Goal: Task Accomplishment & Management: Manage account settings

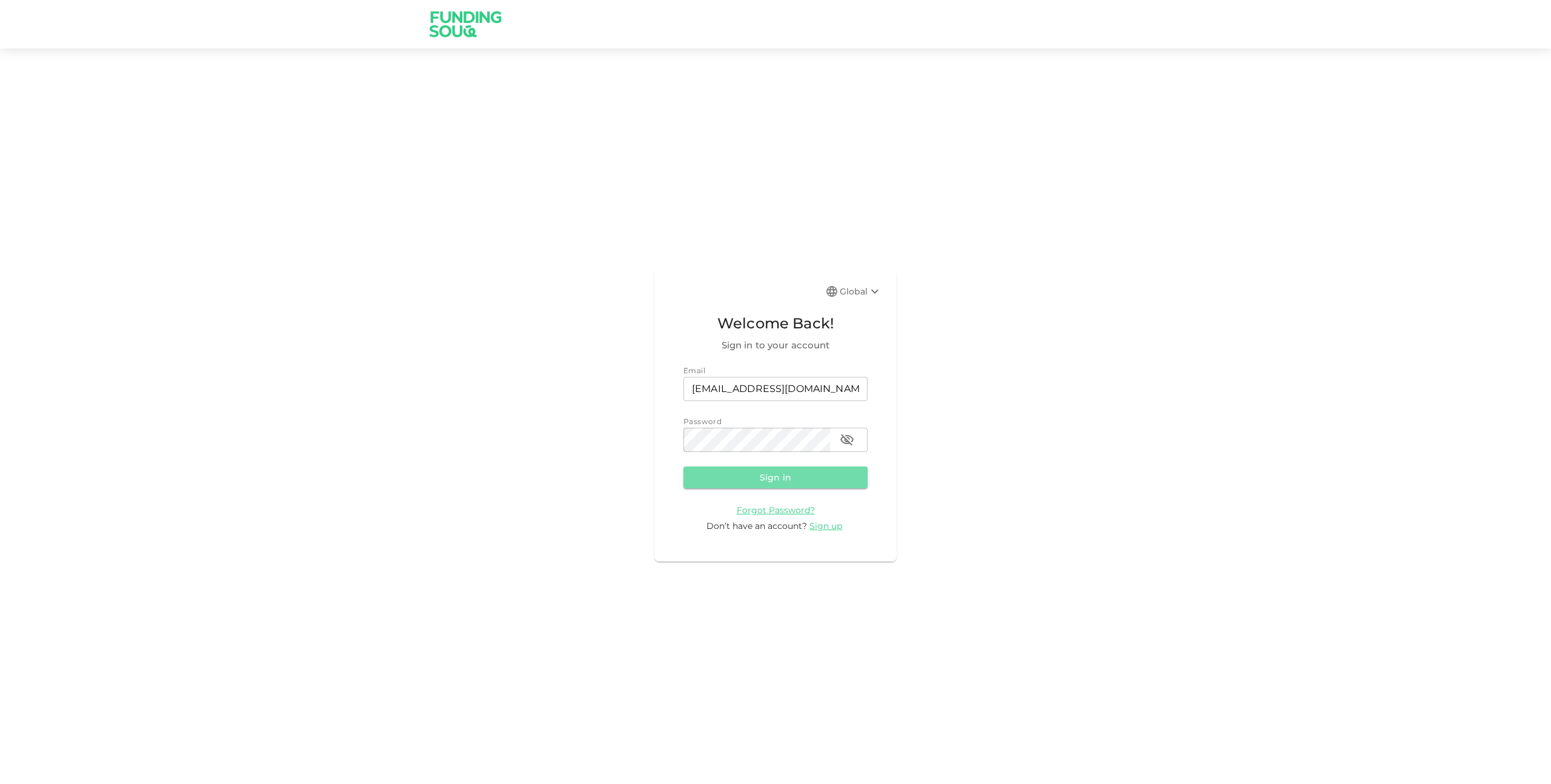
click at [768, 477] on button "Sign in" at bounding box center [776, 478] width 184 height 22
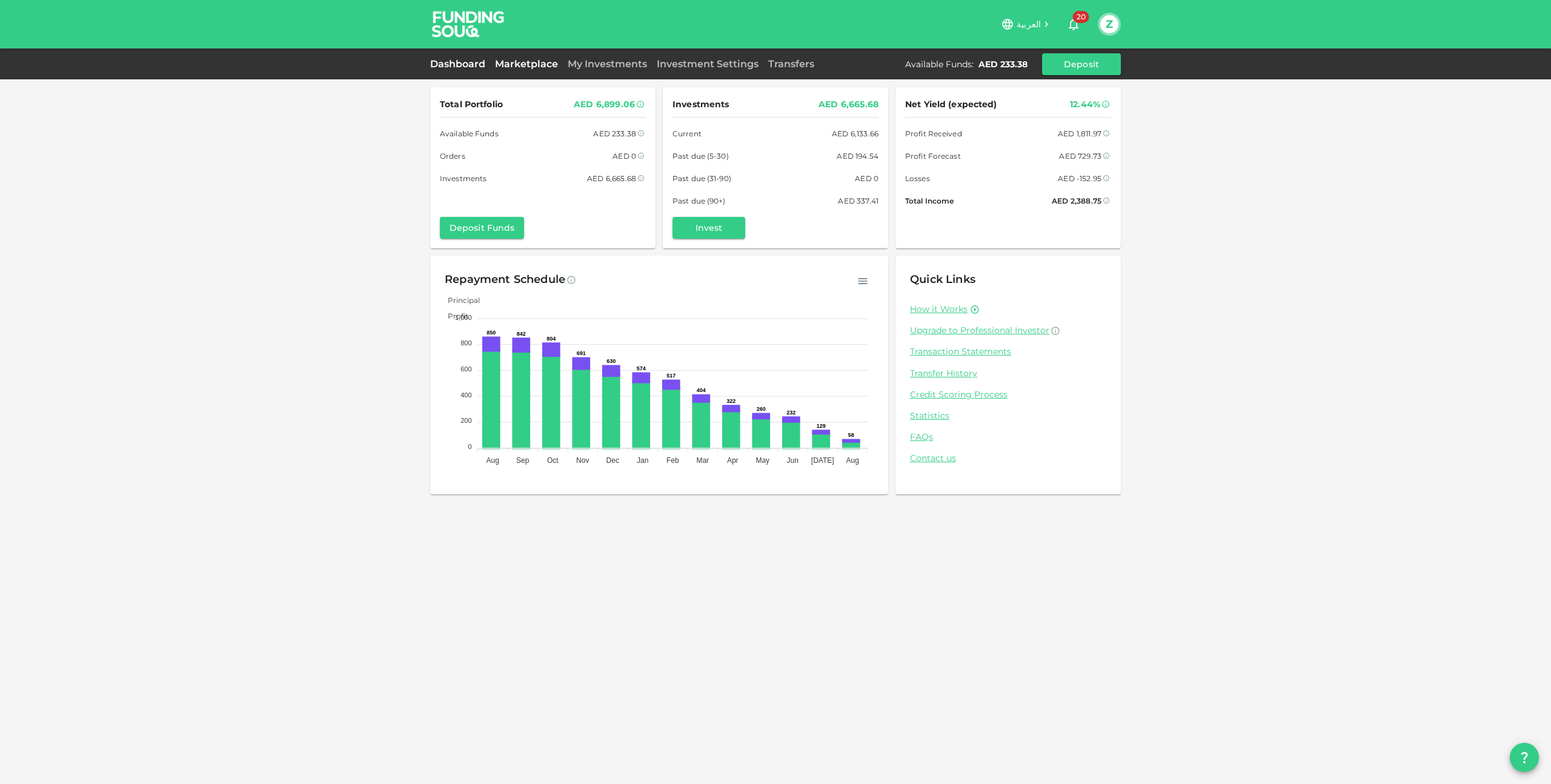
click at [509, 64] on link "Marketplace" at bounding box center [526, 63] width 73 height 12
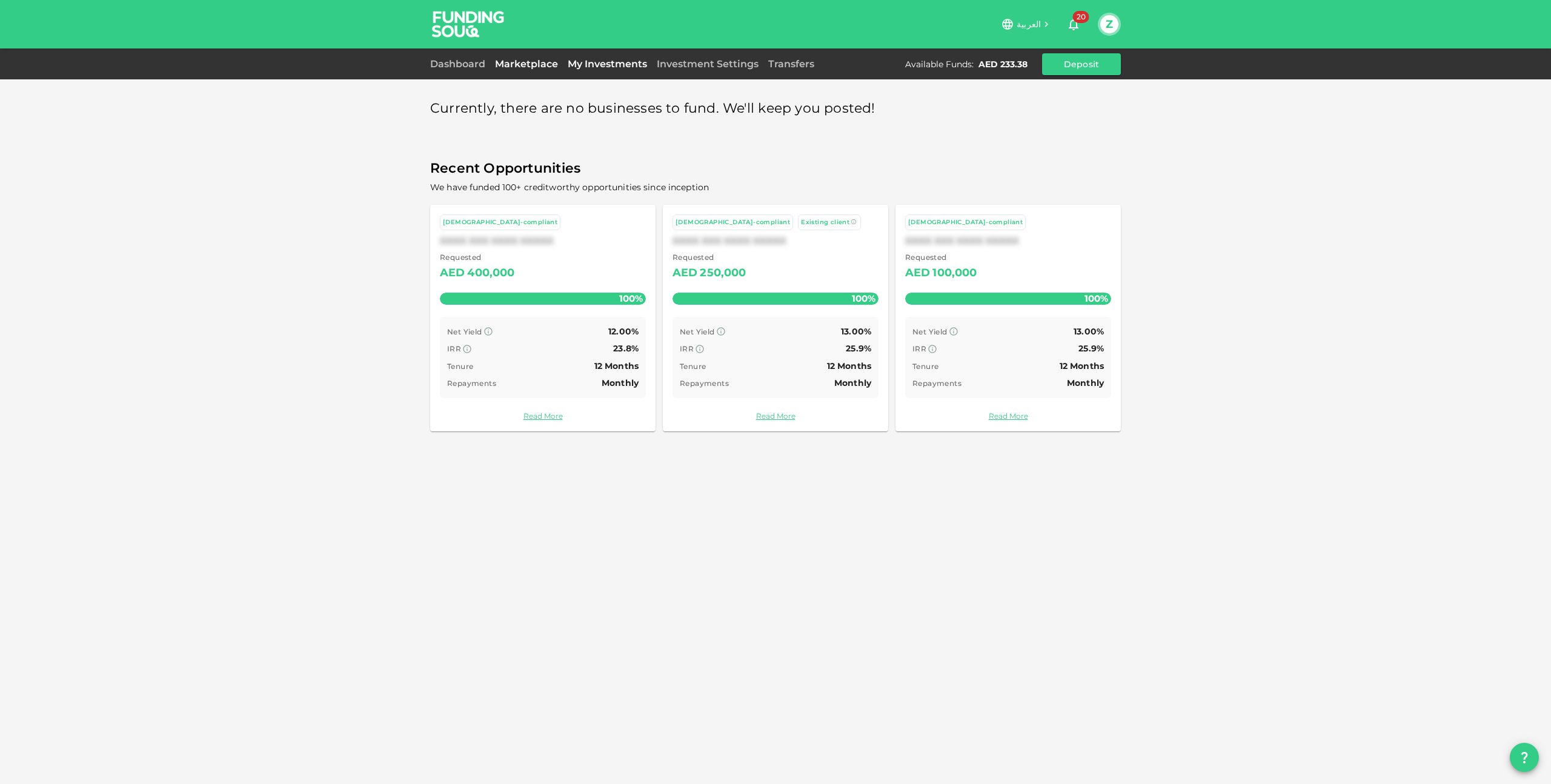
click at [594, 66] on link "My Investments" at bounding box center [607, 63] width 89 height 12
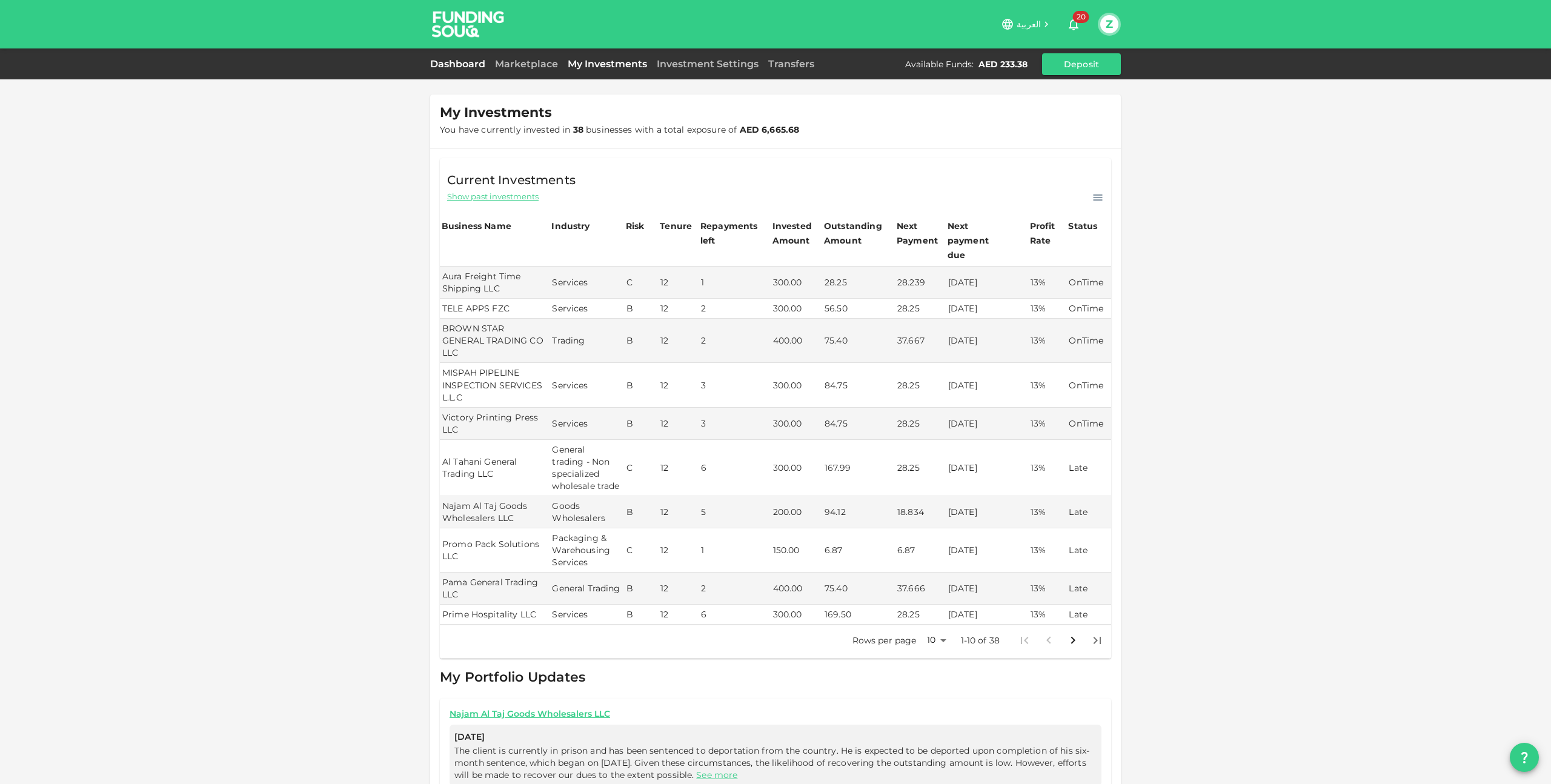
click at [451, 62] on link "Dashboard" at bounding box center [461, 63] width 60 height 12
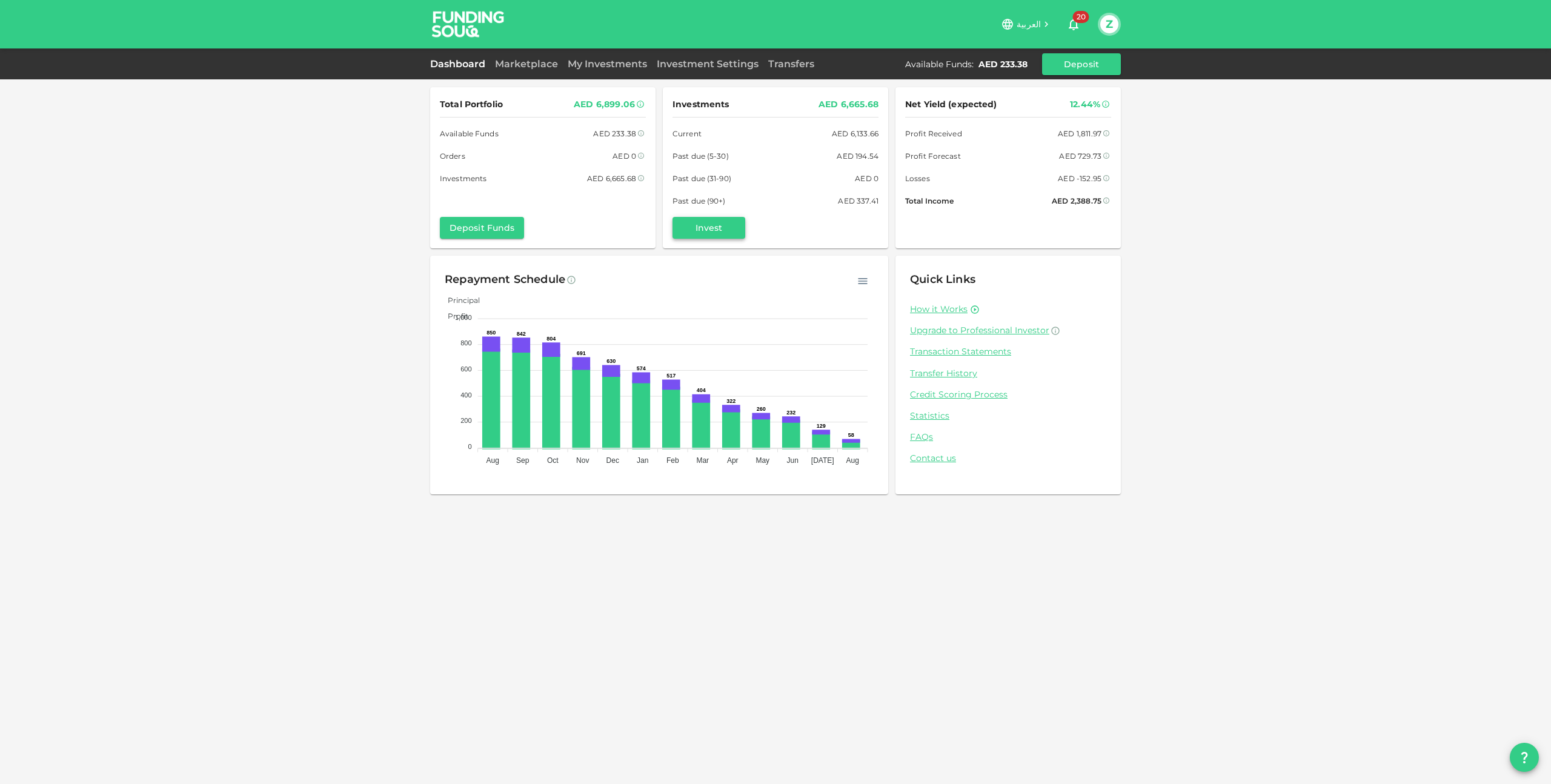
click at [708, 230] on button "Invest" at bounding box center [709, 228] width 73 height 22
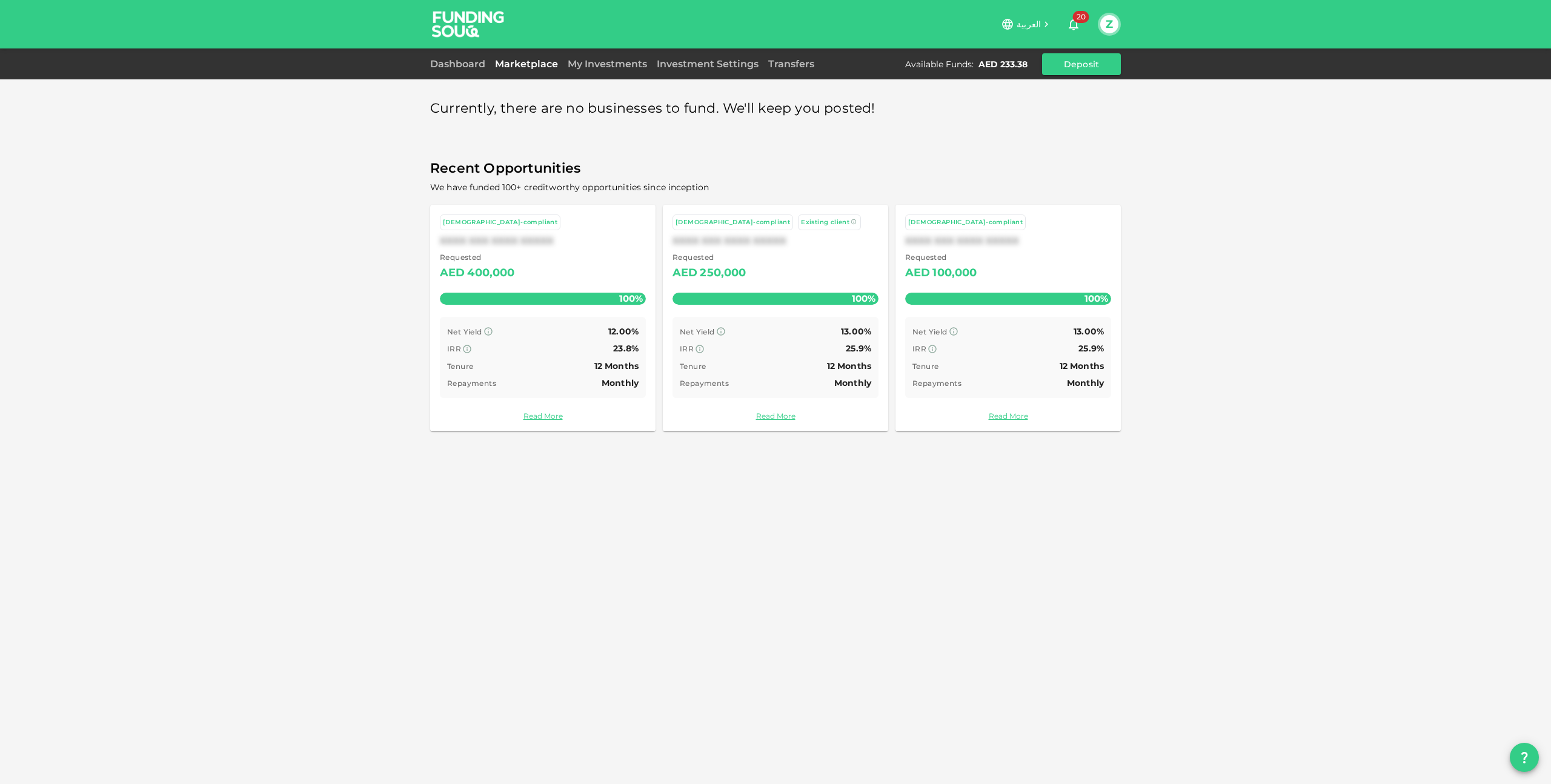
click at [1103, 25] on button "Z" at bounding box center [1110, 24] width 18 height 18
click at [1042, 119] on div "Sign Out" at bounding box center [1030, 118] width 39 height 12
